Goal: Task Accomplishment & Management: Manage account settings

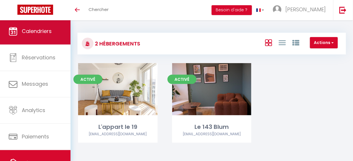
click at [47, 38] on link "Calendriers" at bounding box center [35, 31] width 71 height 26
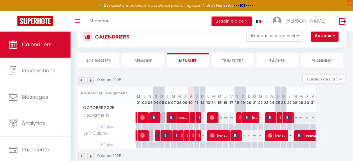
scroll to position [21, 0]
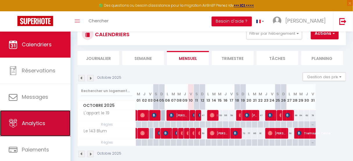
click at [37, 123] on span "Analytics" at bounding box center [34, 123] width 24 height 7
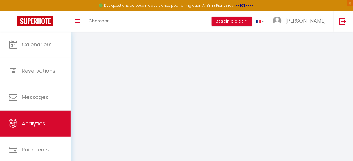
select select "2025"
select select "10"
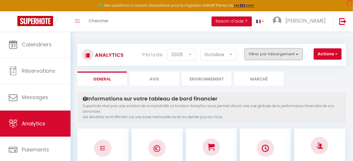
click at [277, 55] on button "Filtrer par hébergement" at bounding box center [274, 54] width 58 height 12
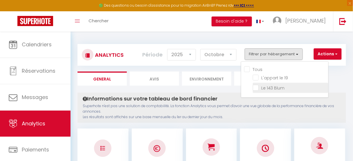
click at [256, 88] on Blum "checkbox" at bounding box center [290, 88] width 75 height 6
checkbox Blum "true"
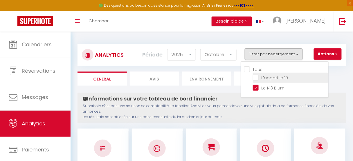
click at [256, 78] on 19 "checkbox" at bounding box center [290, 78] width 75 height 6
checkbox 19 "true"
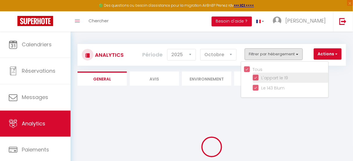
checkbox input "true"
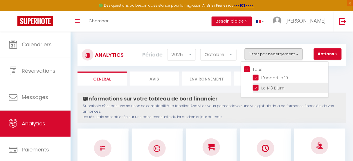
click at [256, 89] on Blum "checkbox" at bounding box center [290, 88] width 75 height 6
checkbox Blum "false"
checkbox input "false"
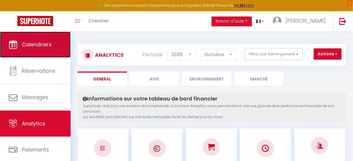
click at [36, 48] on span "Calendriers" at bounding box center [37, 44] width 30 height 7
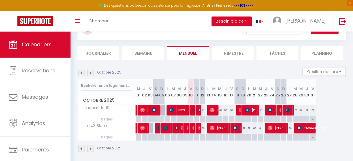
scroll to position [32, 0]
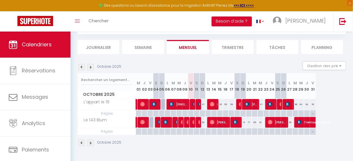
click at [91, 143] on img at bounding box center [90, 143] width 6 height 6
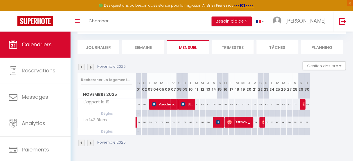
click at [81, 142] on img at bounding box center [81, 143] width 6 height 6
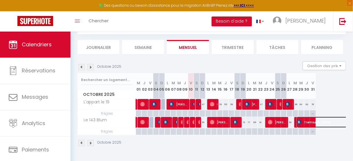
click at [311, 120] on span "Tremoulet Celine" at bounding box center [323, 122] width 53 height 11
select select "OK"
select select "KO"
select select "0"
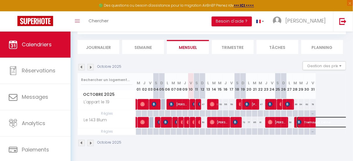
select select "1"
select select
